Goal: Information Seeking & Learning: Learn about a topic

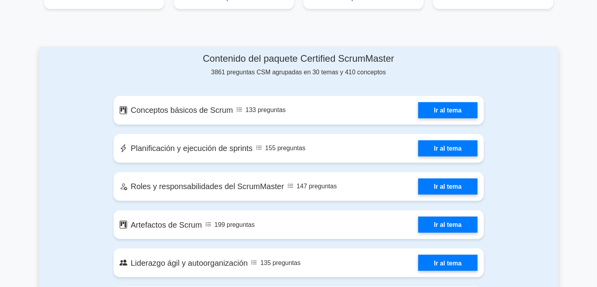
scroll to position [393, 0]
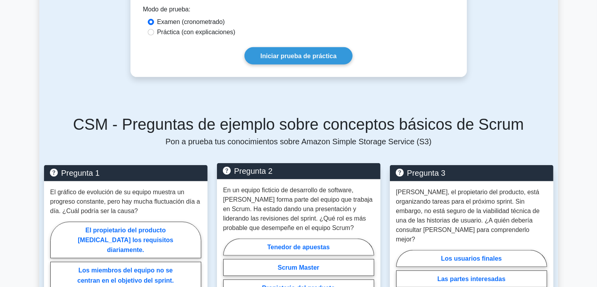
scroll to position [353, 0]
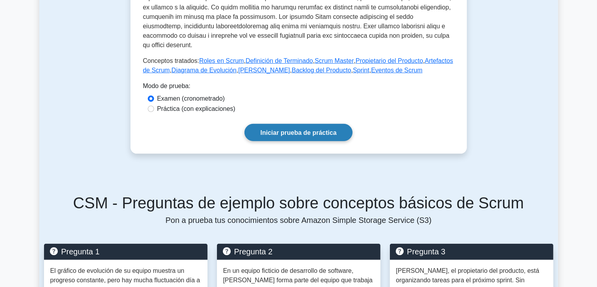
click at [315, 129] on font "Iniciar prueba de práctica" at bounding box center [298, 132] width 76 height 7
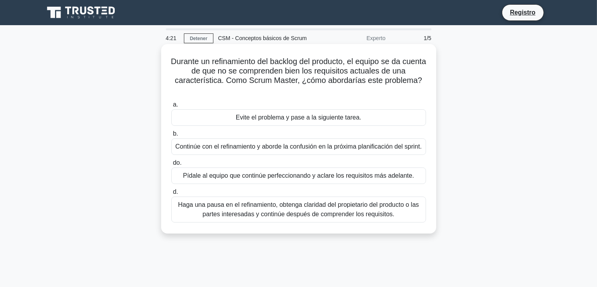
click at [324, 212] on font "Haga una pausa en el refinamiento, obtenga claridad del propietario del product…" at bounding box center [298, 209] width 241 height 16
click at [171, 194] on input "d. Haga una pausa en el refinamiento, obtenga claridad del propietario del prod…" at bounding box center [171, 191] width 0 height 5
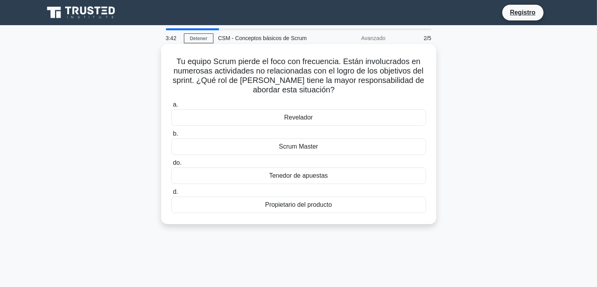
click at [307, 148] on font "Scrum Master" at bounding box center [298, 146] width 39 height 7
click at [171, 136] on input "b. Scrum Master" at bounding box center [171, 133] width 0 height 5
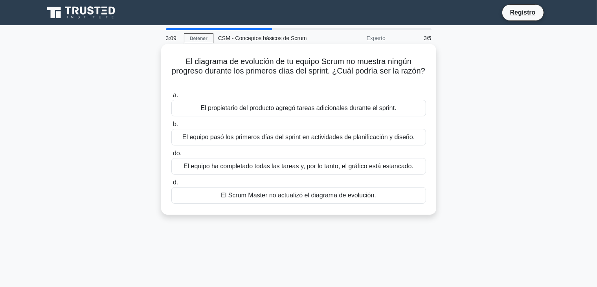
click at [287, 196] on font "El Scrum Master no actualizó el diagrama de evolución." at bounding box center [298, 195] width 155 height 7
click at [171, 185] on input "d. El Scrum Master no actualizó el diagrama de evolución." at bounding box center [171, 182] width 0 height 5
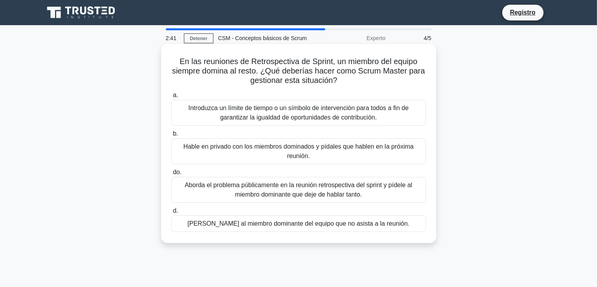
click at [247, 107] on font "Introduzca un límite de tiempo o un símbolo de intervención para todos a fin de…" at bounding box center [298, 112] width 220 height 16
click at [171, 98] on input "a. Introduzca un límite de tiempo o un símbolo de intervención para todos a fin…" at bounding box center [171, 95] width 0 height 5
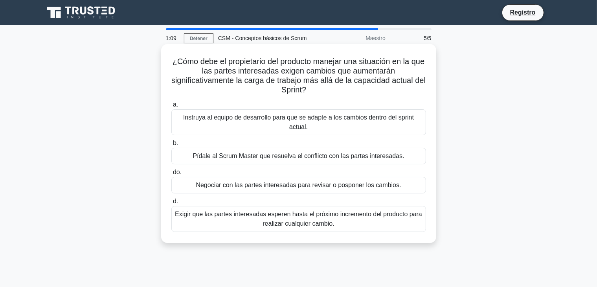
click at [252, 122] on font "Instruya al equipo de desarrollo para que se adapte a los cambios dentro del sp…" at bounding box center [298, 122] width 231 height 16
click at [171, 107] on input "a. Instruya al equipo de desarrollo para que se adapte a los cambios dentro del…" at bounding box center [171, 104] width 0 height 5
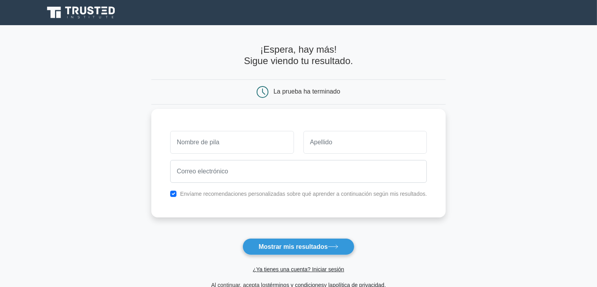
click at [220, 145] on input "text" at bounding box center [232, 142] width 124 height 23
type input "Norma"
click at [334, 145] on input "text" at bounding box center [365, 142] width 124 height 23
type input "Canales"
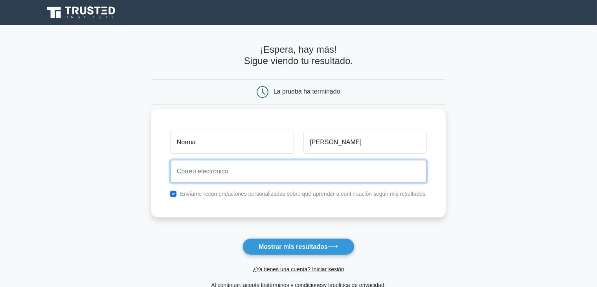
click at [253, 172] on input "email" at bounding box center [298, 171] width 257 height 23
type input "mariadelosang50@hotmail.com"
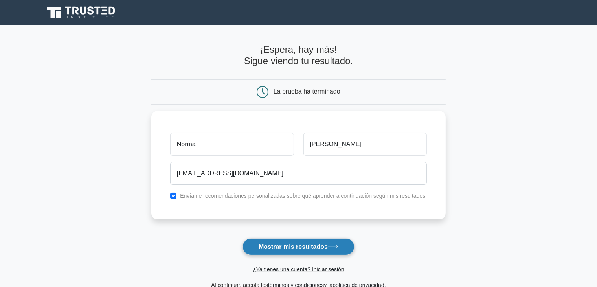
click at [309, 245] on font "Mostrar mis resultados" at bounding box center [292, 246] width 69 height 7
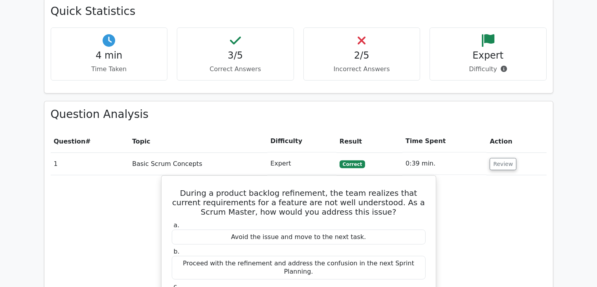
scroll to position [550, 0]
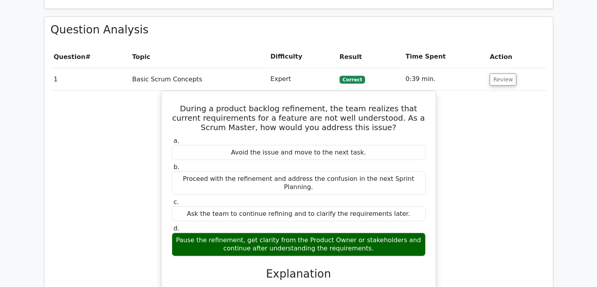
drag, startPoint x: 469, startPoint y: 132, endPoint x: 487, endPoint y: 148, distance: 24.2
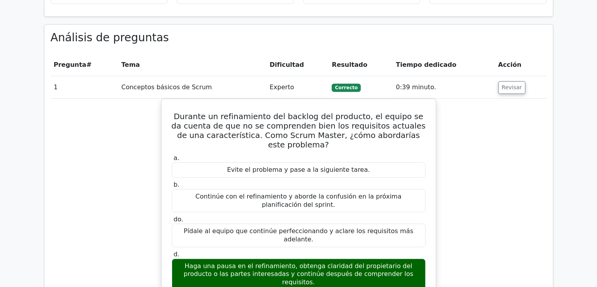
click at [518, 156] on div "Durante un refinamiento del backlog del producto, el equipo se da cuenta de que…" at bounding box center [299, 292] width 496 height 386
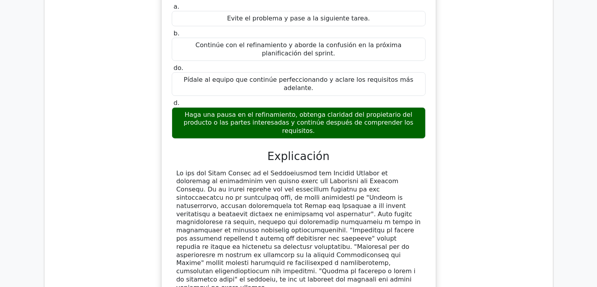
scroll to position [799, 0]
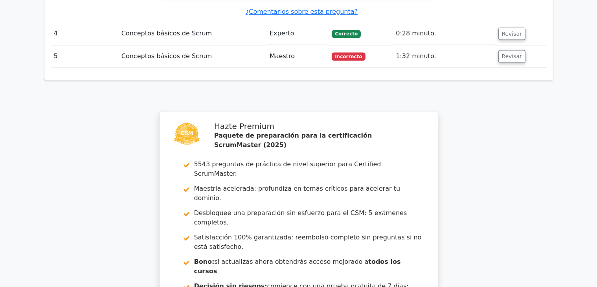
scroll to position [1349, 0]
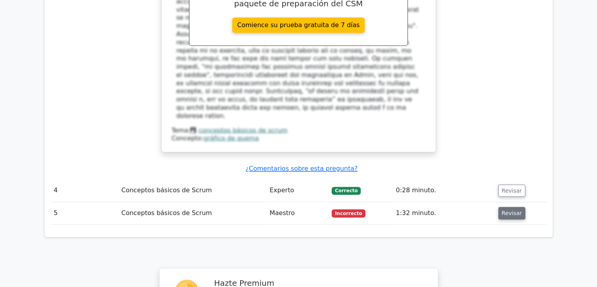
click at [505, 210] on font "Revisar" at bounding box center [512, 213] width 20 height 6
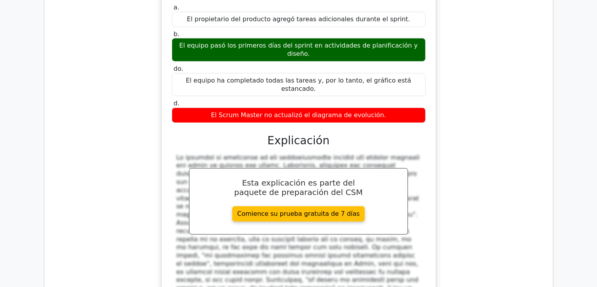
scroll to position [1113, 0]
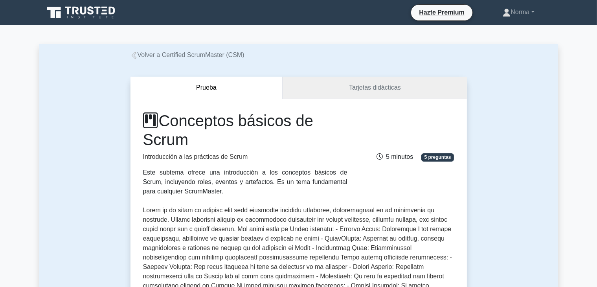
click at [370, 90] on font "Tarjetas didácticas" at bounding box center [375, 87] width 52 height 7
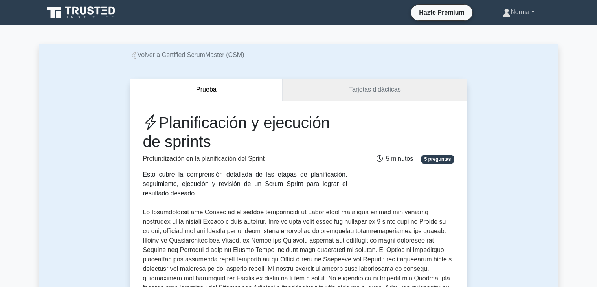
click at [534, 9] on link "Norma" at bounding box center [517, 12] width 69 height 16
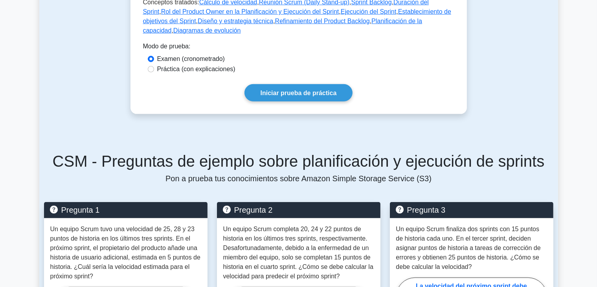
scroll to position [393, 0]
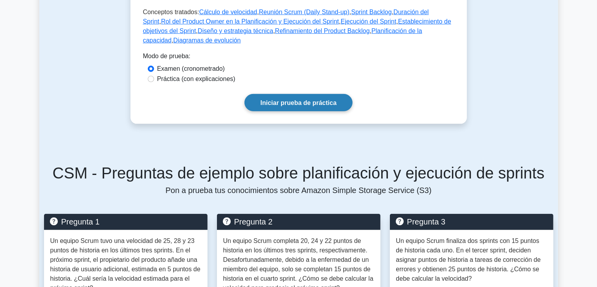
click at [298, 106] on font "Iniciar prueba de práctica" at bounding box center [298, 102] width 76 height 7
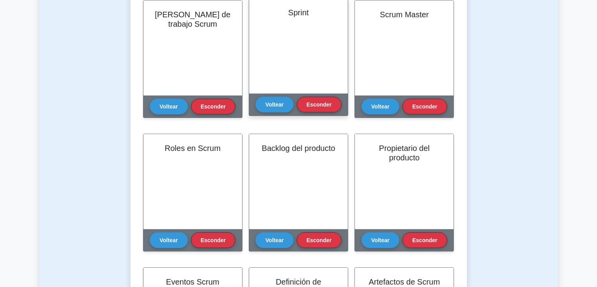
scroll to position [157, 0]
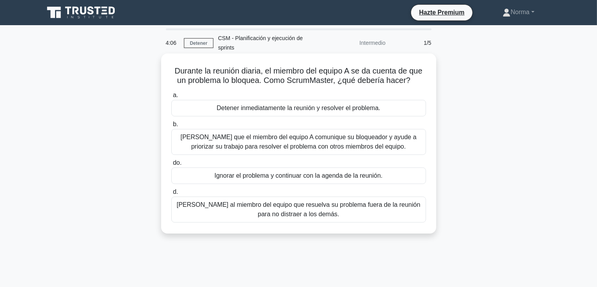
click at [367, 205] on font "Pídale al miembro del equipo que resuelva su problema fuera de la reunión para …" at bounding box center [299, 209] width 244 height 16
click at [171, 194] on input "d. Pídale al miembro del equipo que resuelva su problema fuera de la reunión pa…" at bounding box center [171, 191] width 0 height 5
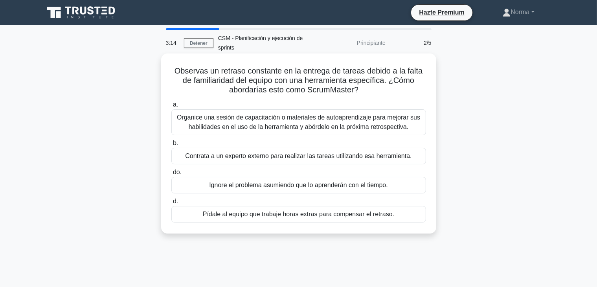
click at [220, 123] on font "Organice una sesión de capacitación o materiales de autoaprendizaje para mejora…" at bounding box center [298, 122] width 243 height 16
click at [227, 118] on font "Organice una sesión de capacitación o materiales de autoaprendizaje para mejora…" at bounding box center [298, 122] width 243 height 16
click at [171, 107] on input "a. Organice una sesión de capacitación o materiales de autoaprendizaje para mej…" at bounding box center [171, 104] width 0 height 5
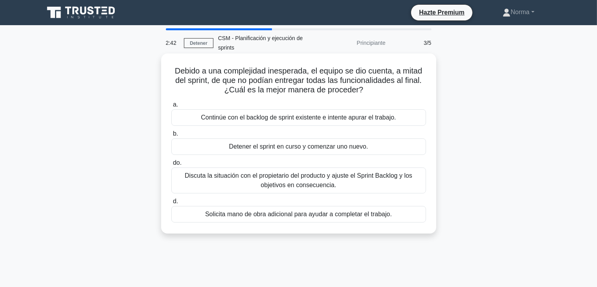
click at [236, 182] on font "Discuta la situación con el propietario del producto y ajuste el Sprint Backlog…" at bounding box center [298, 180] width 247 height 19
click at [171, 165] on input "do. Discuta la situación con el propietario del producto y ajuste el Sprint Bac…" at bounding box center [171, 162] width 0 height 5
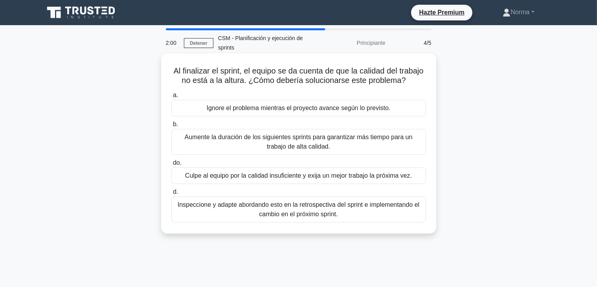
click at [301, 218] on font "Inspeccione y adapte abordando esto en la retrospectiva del sprint e implementa…" at bounding box center [298, 209] width 247 height 19
click at [171, 194] on input "d. Inspeccione y adapte abordando esto en la retrospectiva del sprint e impleme…" at bounding box center [171, 191] width 0 height 5
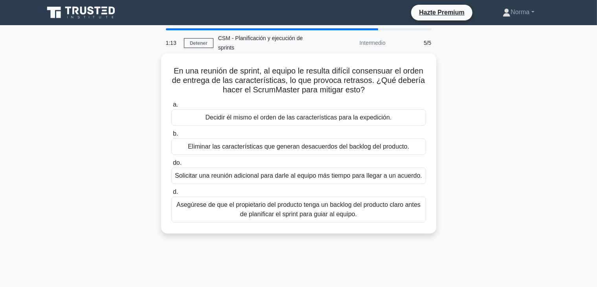
click at [248, 209] on font "Asegúrese de que el propietario del producto tenga un backlog del producto clar…" at bounding box center [298, 209] width 244 height 16
click at [171, 194] on input "d. Asegúrese de que el propietario del producto tenga un backlog del producto c…" at bounding box center [171, 191] width 0 height 5
